Goal: Transaction & Acquisition: Purchase product/service

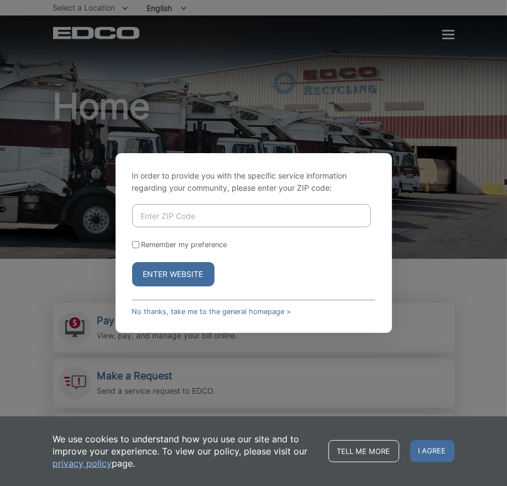
drag, startPoint x: 178, startPoint y: 216, endPoint x: 179, endPoint y: 204, distance: 12.2
click at [179, 216] on input "Enter ZIP Code" at bounding box center [251, 215] width 239 height 23
type input "92020"
drag, startPoint x: 133, startPoint y: 243, endPoint x: 142, endPoint y: 256, distance: 15.5
click at [133, 243] on input "Remember my preference" at bounding box center [135, 244] width 7 height 7
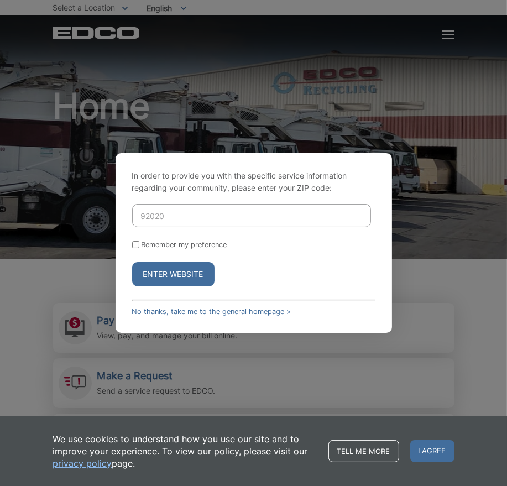
checkbox input "true"
click at [161, 282] on button "Enter Website" at bounding box center [173, 274] width 82 height 24
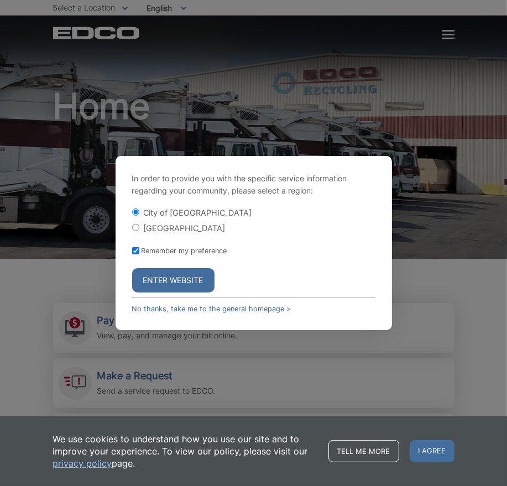
click at [181, 284] on button "Enter Website" at bounding box center [173, 280] width 82 height 24
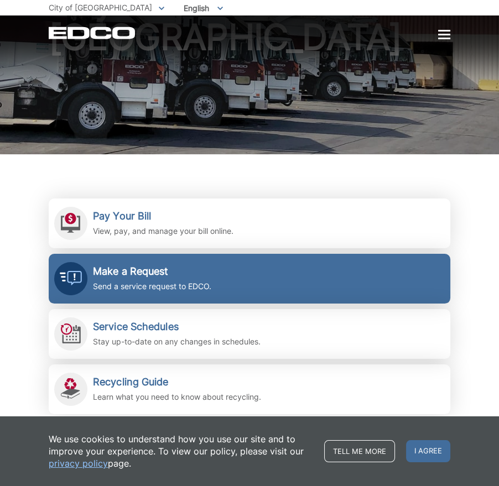
scroll to position [111, 0]
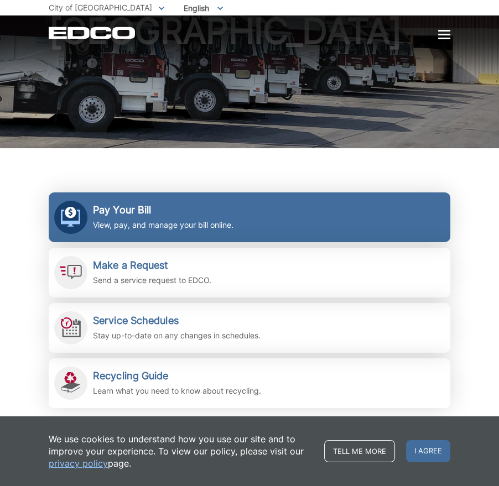
click at [134, 215] on h2 "Pay Your Bill" at bounding box center [163, 210] width 141 height 12
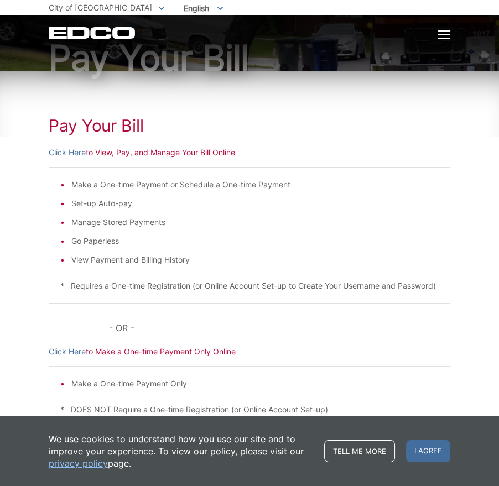
scroll to position [111, 0]
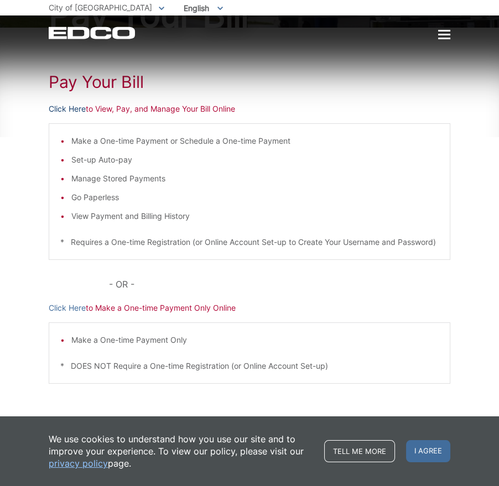
click at [66, 107] on link "Click Here" at bounding box center [67, 109] width 37 height 12
